Goal: Connect with others: Connect with others

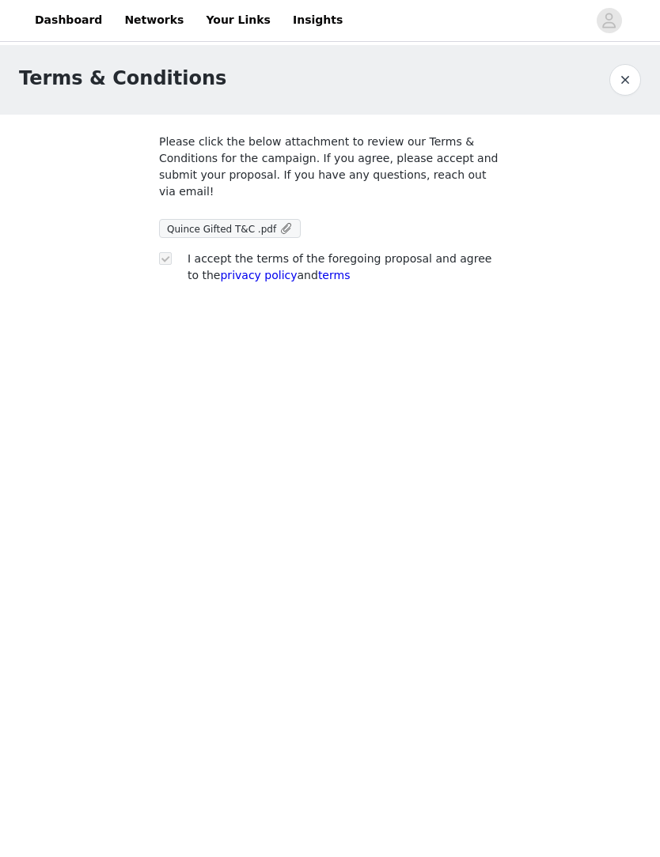
click at [168, 282] on div "I accept the terms of the foregoing proposal and agree to the privacy policy an…" at bounding box center [330, 268] width 342 height 33
click at [231, 25] on link "Your Links" at bounding box center [238, 21] width 84 height 36
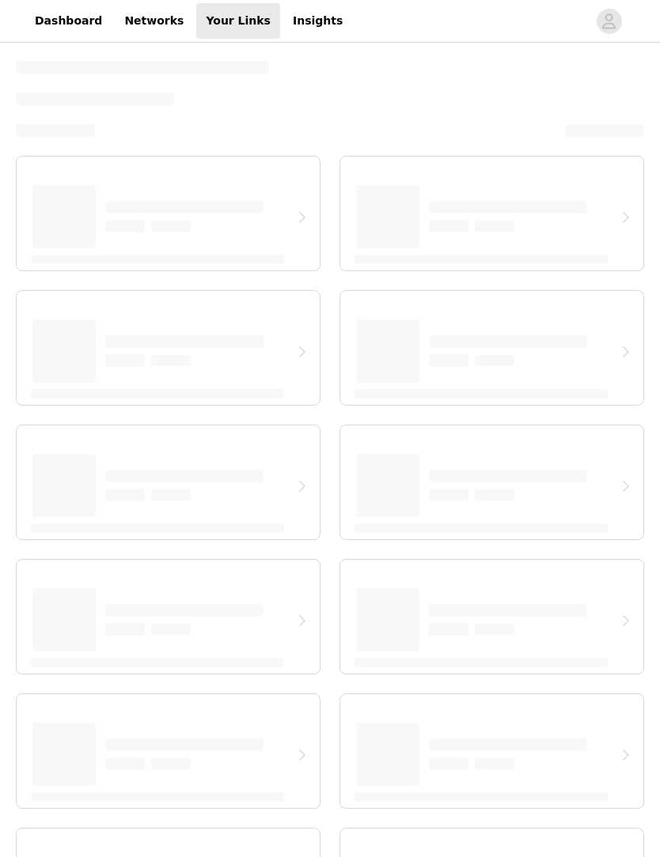
select select "12"
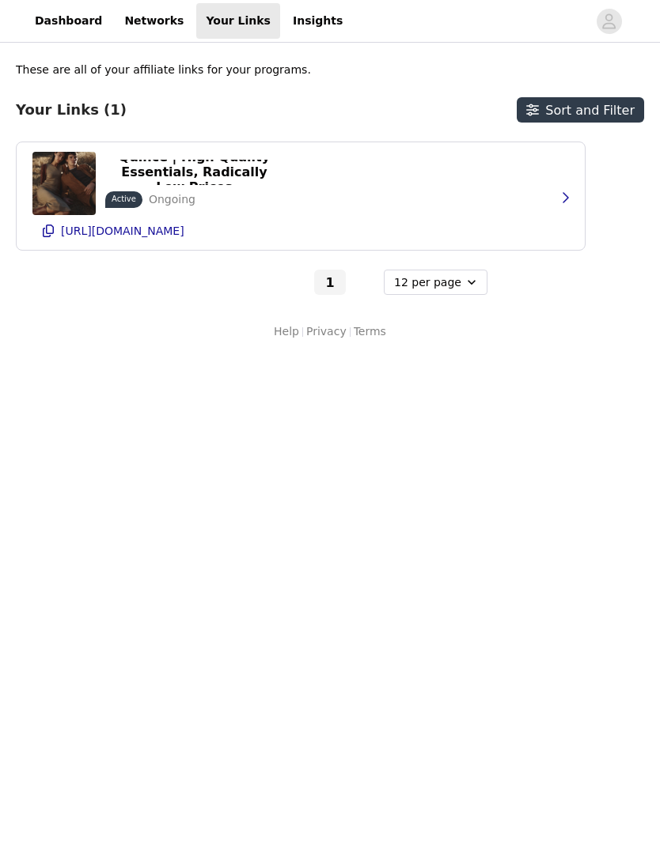
click at [187, 223] on ul "[URL][DOMAIN_NAME]" at bounding box center [123, 230] width 130 height 19
click at [145, 36] on link "Networks" at bounding box center [154, 21] width 78 height 36
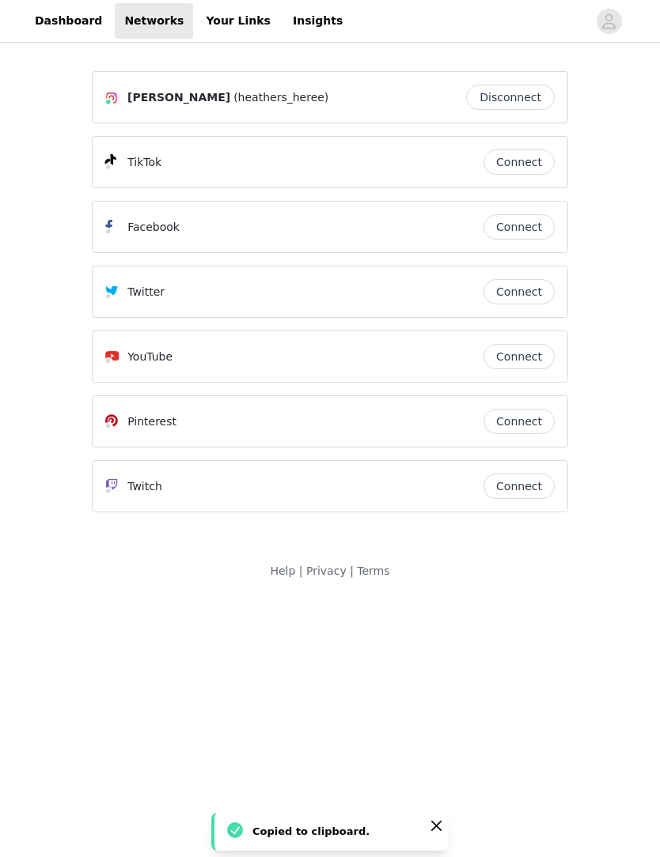
click at [532, 167] on button "Connect" at bounding box center [518, 161] width 71 height 25
